Goal: Task Accomplishment & Management: Manage account settings

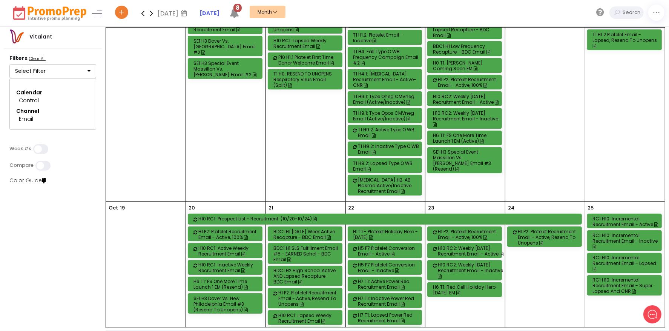
scroll to position [452, 0]
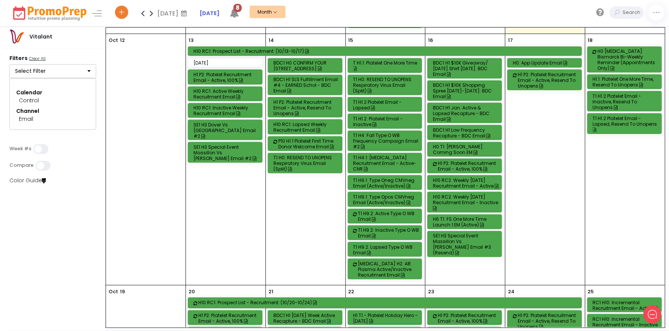
click at [540, 63] on div "H0: App Update Email" at bounding box center [546, 63] width 66 height 6
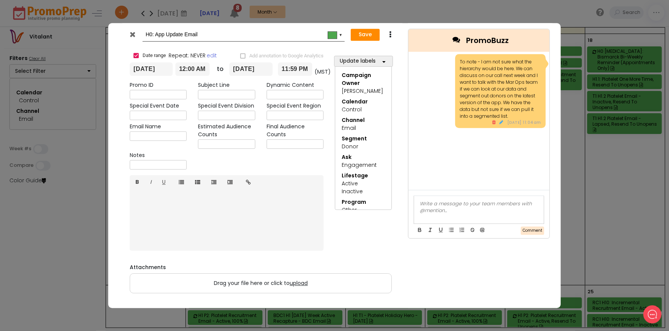
click at [393, 222] on div "Update labels Campaign Owner Select All Clear All 3 [PERSON_NAME] [PERSON_NAME]…" at bounding box center [363, 149] width 68 height 207
click at [362, 33] on button "Save" at bounding box center [365, 35] width 29 height 12
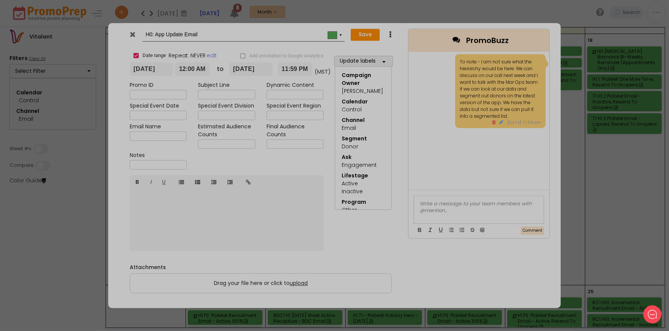
type input "[DATE]"
type input "00:00"
type input "[DATE]"
type input "23:59"
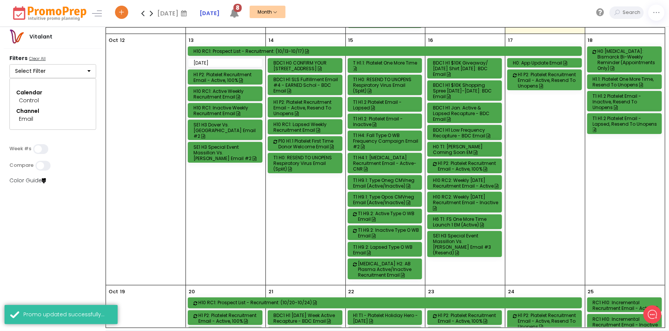
click at [541, 62] on div "H0: App Update Email" at bounding box center [546, 63] width 66 height 6
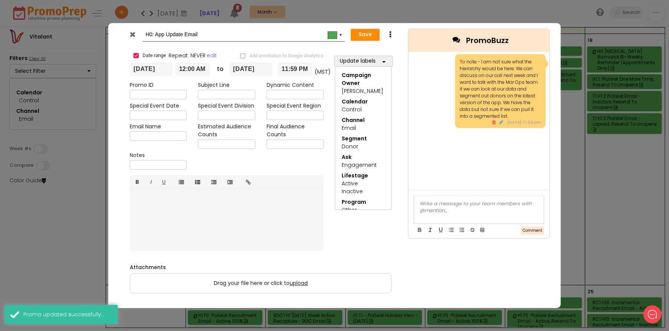
scroll to position [26, 0]
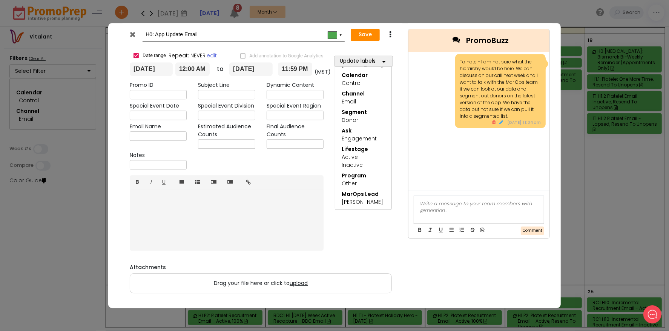
click at [136, 36] on div at bounding box center [133, 36] width 18 height 11
